Goal: Task Accomplishment & Management: Manage account settings

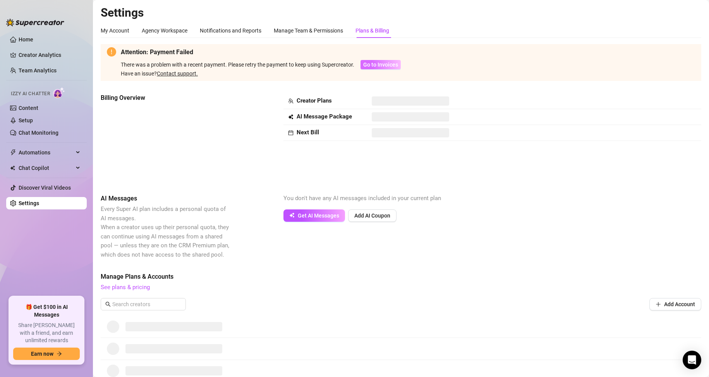
click at [386, 64] on span "Go to Invoices" at bounding box center [380, 65] width 35 height 6
click at [379, 65] on span "Go to Invoices" at bounding box center [380, 65] width 35 height 6
click at [377, 62] on span "Go to Invoices" at bounding box center [380, 65] width 35 height 6
drag, startPoint x: 377, startPoint y: 62, endPoint x: 377, endPoint y: 67, distance: 4.7
click at [377, 64] on span "Go to Invoices" at bounding box center [380, 65] width 35 height 6
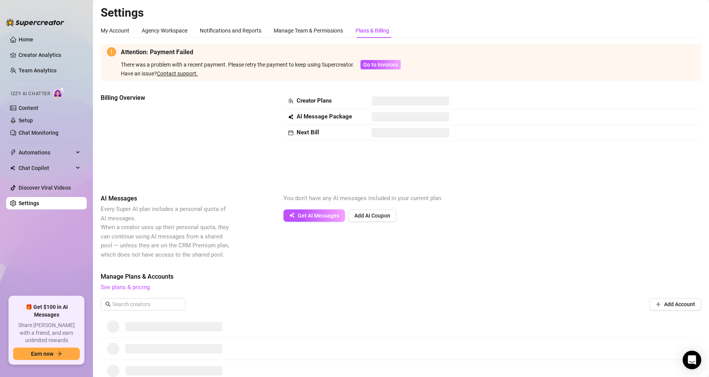
click at [381, 140] on td at bounding box center [518, 133] width 302 height 16
click at [366, 216] on span "Add AI Coupon" at bounding box center [372, 216] width 36 height 6
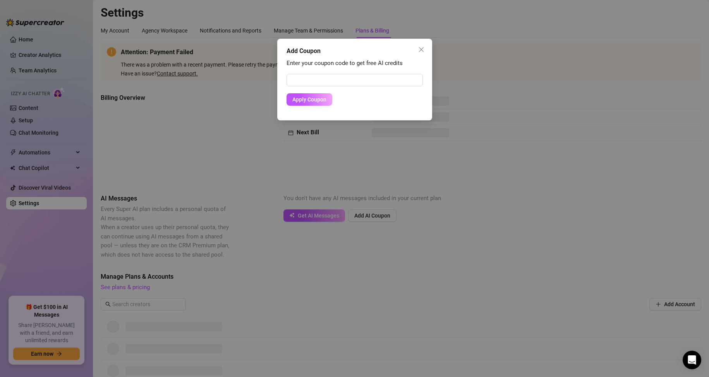
click at [362, 210] on div "Add Coupon Enter your coupon code to get free AI credits Apply Coupon" at bounding box center [354, 188] width 709 height 377
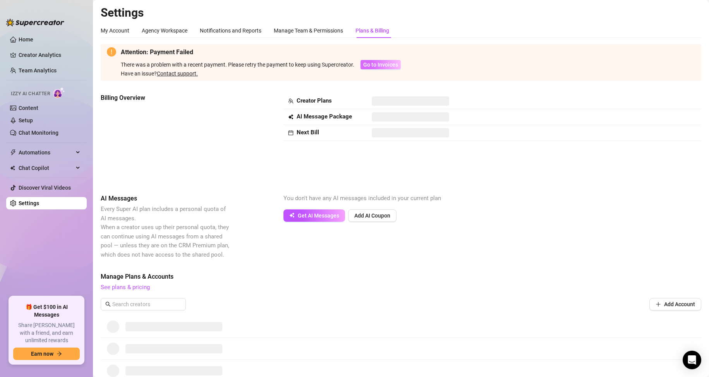
click at [371, 64] on span "Go to Invoices" at bounding box center [380, 65] width 35 height 6
click at [120, 290] on link "See plans & pricing" at bounding box center [125, 287] width 49 height 7
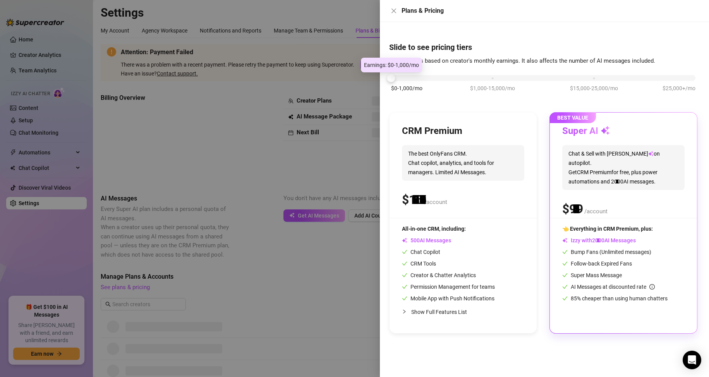
drag, startPoint x: 490, startPoint y: 79, endPoint x: 394, endPoint y: 79, distance: 96.4
click at [394, 79] on div at bounding box center [391, 78] width 8 height 8
drag, startPoint x: 394, startPoint y: 79, endPoint x: 444, endPoint y: 82, distance: 50.1
click at [444, 82] on div "$0-1,000/mo $1,000-15,000/mo $15,000-25,000/mo $25,000+/mo" at bounding box center [543, 87] width 308 height 44
drag, startPoint x: 400, startPoint y: 78, endPoint x: 446, endPoint y: 81, distance: 46.2
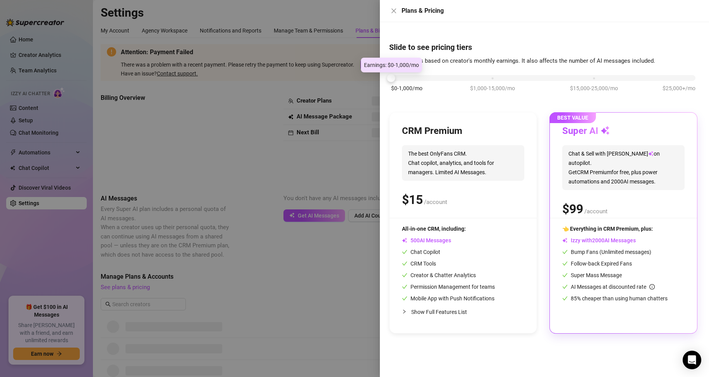
click at [446, 81] on div "$0-1,000/mo $1,000-15,000/mo $15,000-25,000/mo $25,000+/mo" at bounding box center [543, 87] width 308 height 44
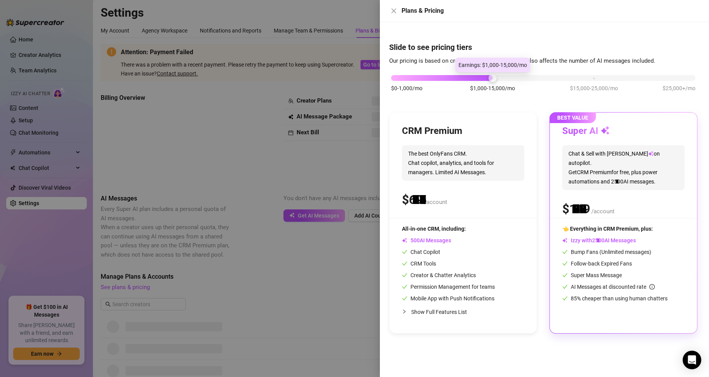
drag, startPoint x: 392, startPoint y: 79, endPoint x: 478, endPoint y: 81, distance: 86.0
click at [478, 81] on div "$0-1,000/mo $1,000-15,000/mo $15,000-25,000/mo $25,000+/mo" at bounding box center [543, 87] width 308 height 44
click at [600, 151] on span "Chat & Sell with Izzy on autopilot. Get CRM Premium for free, plus power automa…" at bounding box center [623, 167] width 122 height 45
click at [587, 130] on h3 "Super AI" at bounding box center [586, 131] width 48 height 12
click at [208, 119] on div at bounding box center [354, 188] width 709 height 377
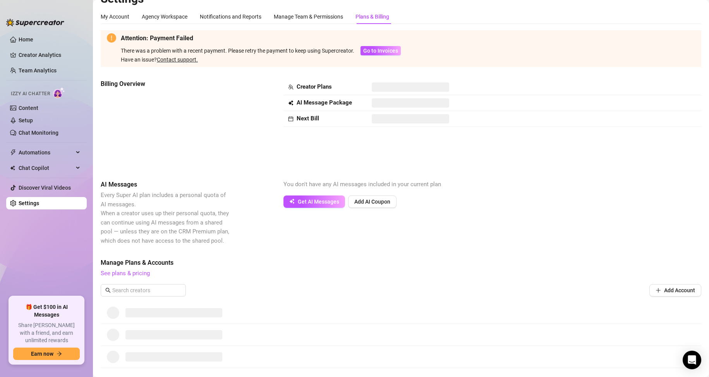
scroll to position [102, 0]
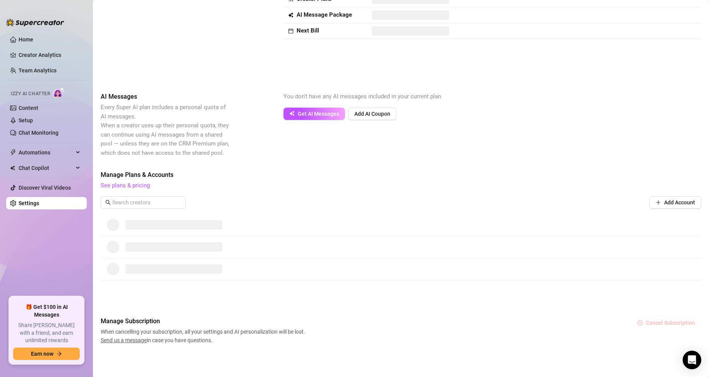
click at [637, 321] on button "Cancel Subscription" at bounding box center [666, 323] width 70 height 12
click at [699, 300] on span "OK" at bounding box center [697, 303] width 7 height 6
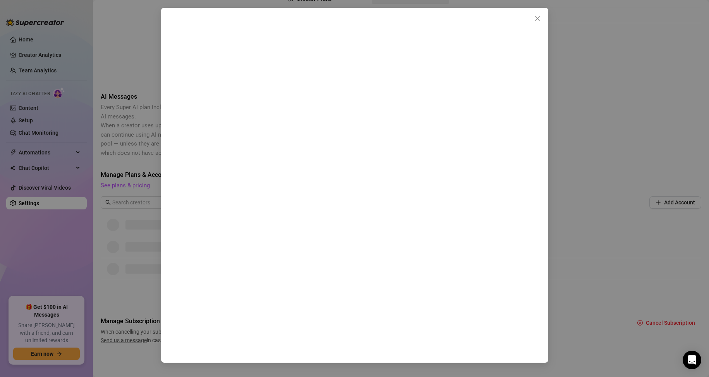
click at [618, 285] on div at bounding box center [354, 188] width 709 height 377
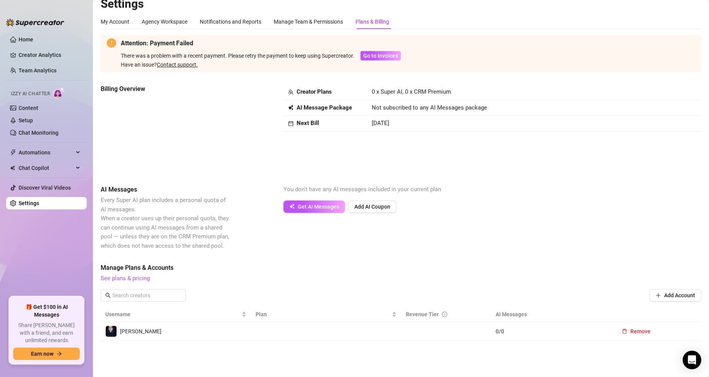
scroll to position [0, 0]
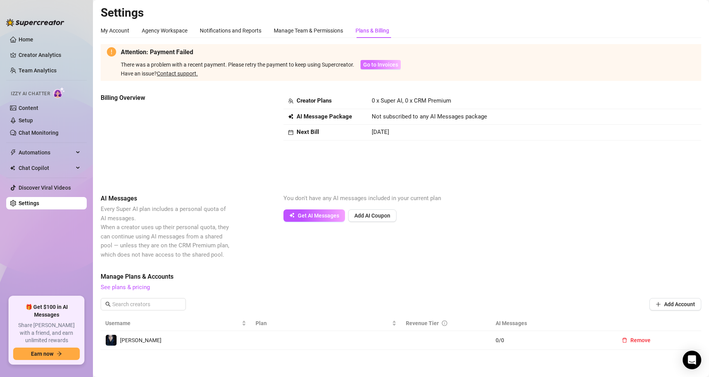
click at [379, 68] on span "Go to Invoices" at bounding box center [380, 65] width 35 height 6
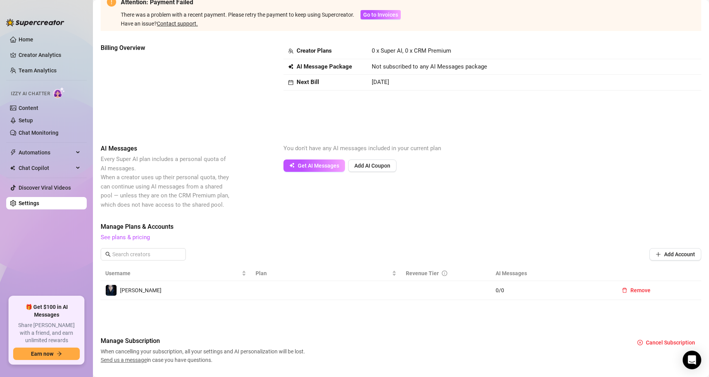
scroll to position [70, 0]
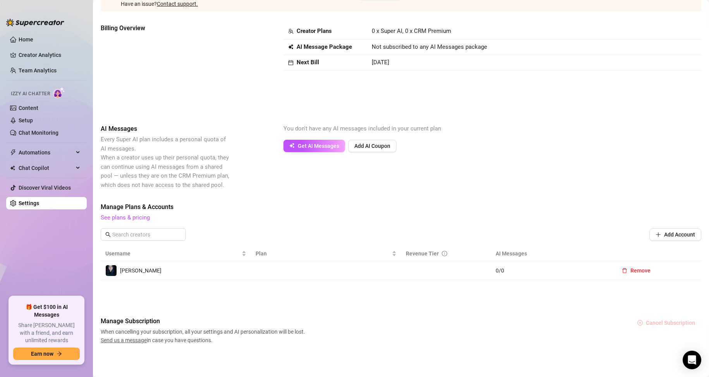
click at [649, 324] on span "Cancel Subscription" at bounding box center [670, 323] width 49 height 6
click at [697, 302] on span "OK" at bounding box center [697, 303] width 7 height 6
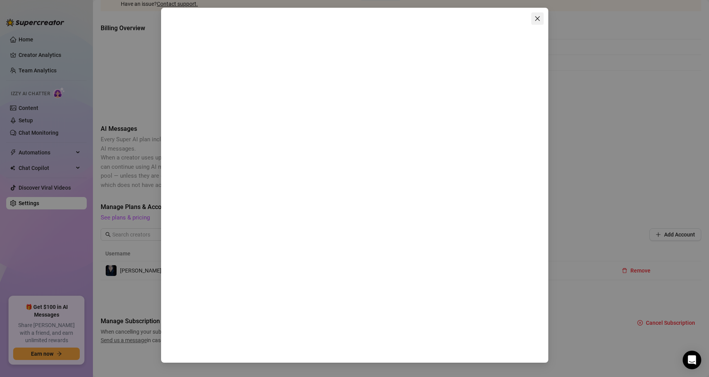
click at [541, 15] on span "Close" at bounding box center [537, 18] width 12 height 6
